Goal: Task Accomplishment & Management: Manage account settings

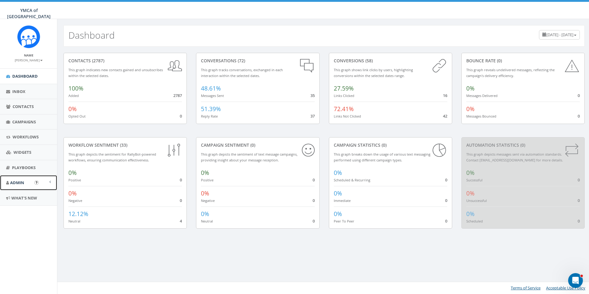
click at [32, 183] on link "Admin" at bounding box center [28, 182] width 57 height 15
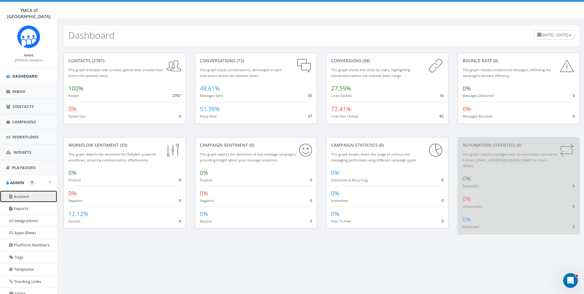
click at [25, 197] on link "Account" at bounding box center [28, 196] width 57 height 12
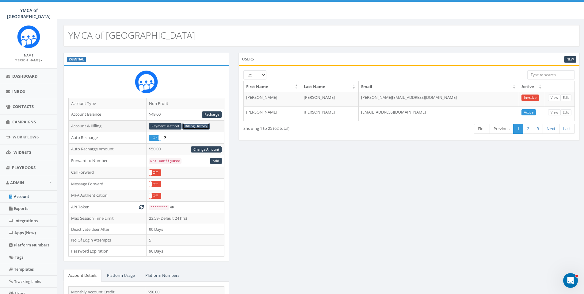
click at [200, 128] on link "Billing History" at bounding box center [195, 126] width 27 height 6
